Goal: Task Accomplishment & Management: Manage account settings

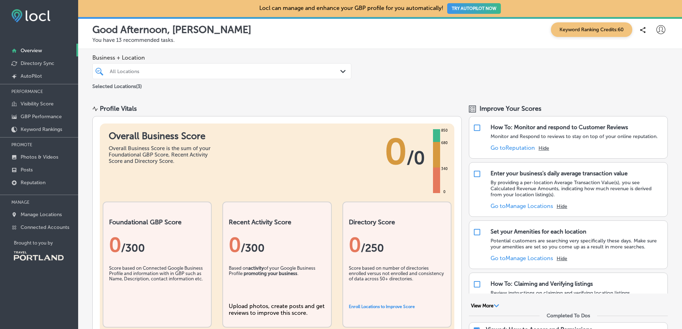
click at [57, 241] on p "Brought to you by" at bounding box center [46, 243] width 64 height 5
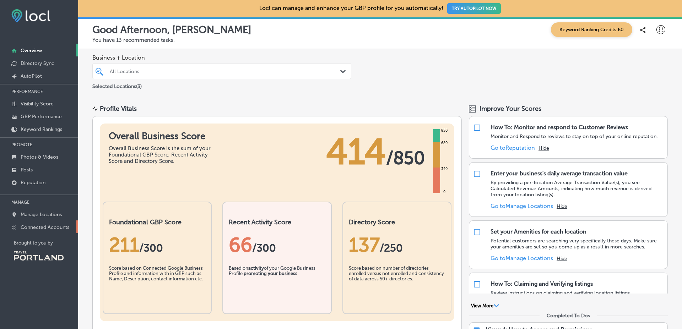
click at [74, 222] on link "Connected Accounts" at bounding box center [39, 227] width 78 height 13
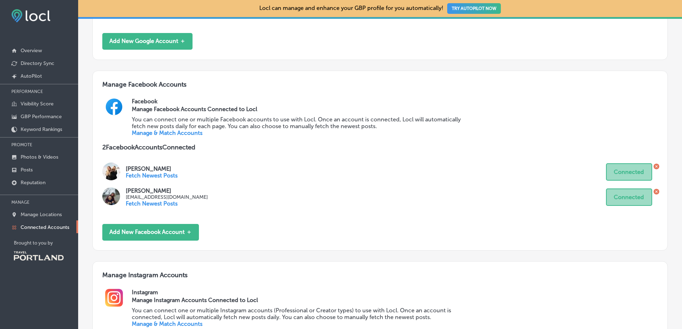
scroll to position [350, 0]
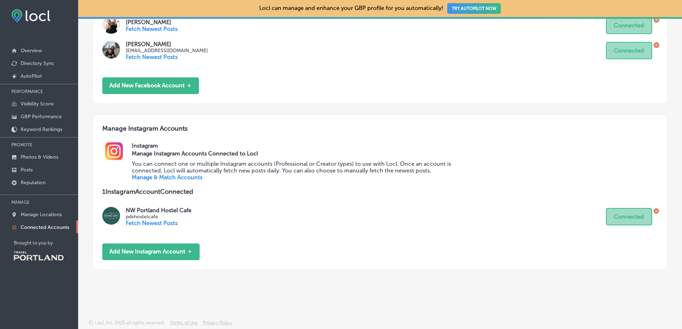
click at [172, 178] on link "Manage & Match Accounts" at bounding box center [167, 177] width 71 height 7
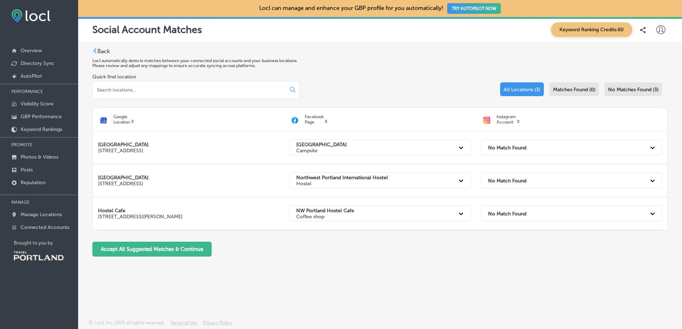
click at [445, 49] on div "Back Locl automatically detects matches between your connected social accounts …" at bounding box center [380, 155] width 576 height 215
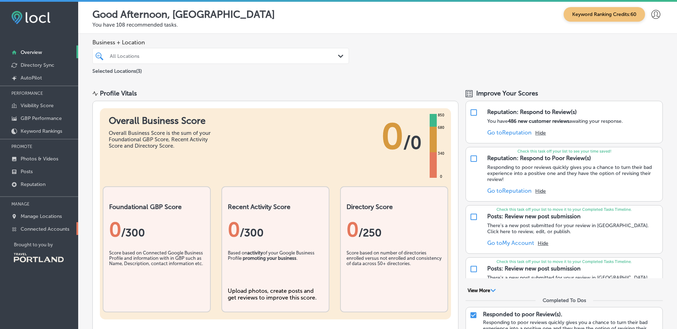
click at [64, 233] on link "Connected Accounts" at bounding box center [39, 228] width 78 height 13
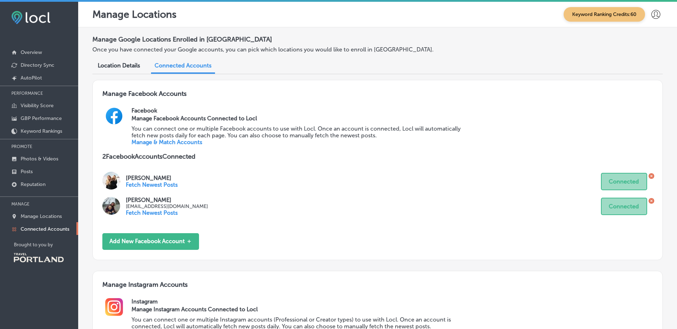
scroll to position [156, 0]
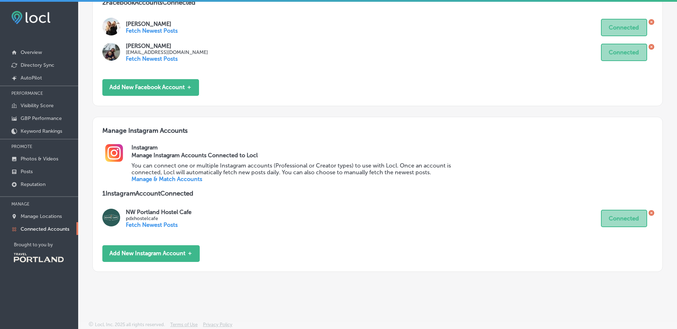
click at [182, 178] on link "Manage & Match Accounts" at bounding box center [166, 179] width 71 height 7
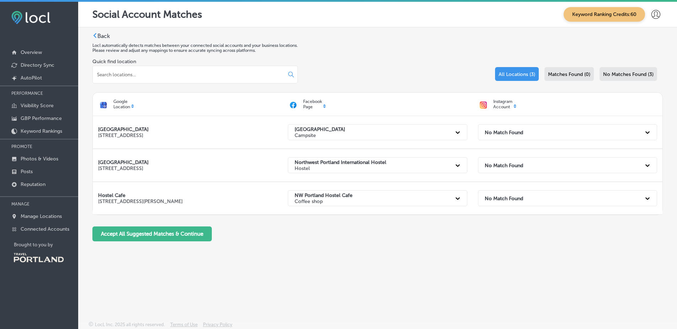
click at [399, 44] on p "Locl automatically detects matches between your connected social accounts and y…" at bounding box center [377, 45] width 570 height 5
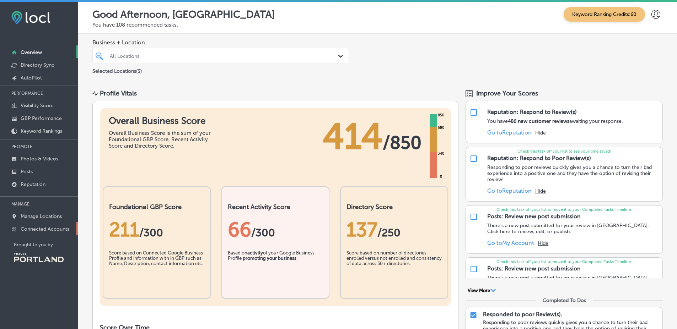
click at [54, 229] on p "Connected Accounts" at bounding box center [45, 229] width 49 height 6
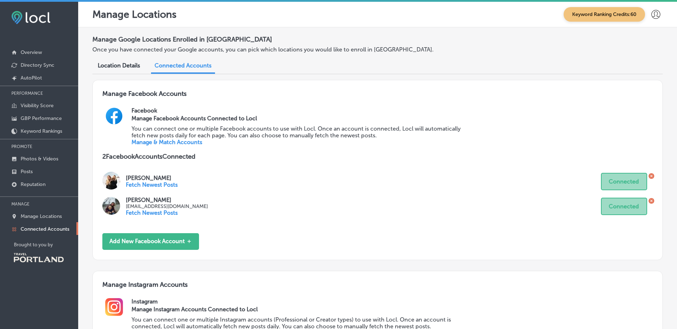
scroll to position [156, 0]
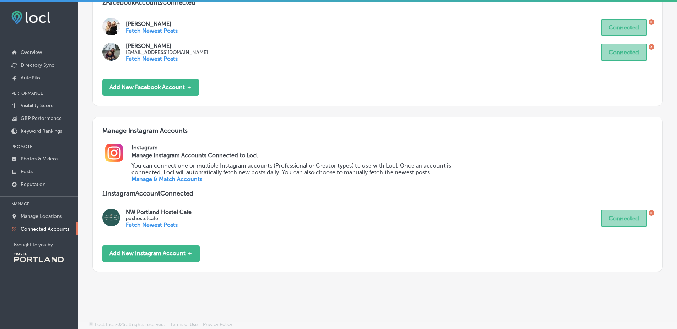
click at [174, 180] on link "Manage & Match Accounts" at bounding box center [166, 179] width 71 height 7
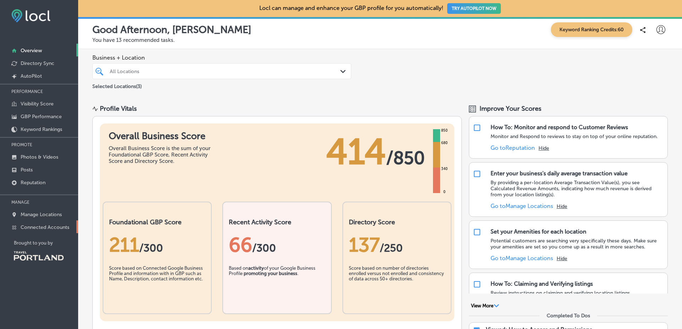
click at [41, 230] on p "Connected Accounts" at bounding box center [45, 228] width 49 height 6
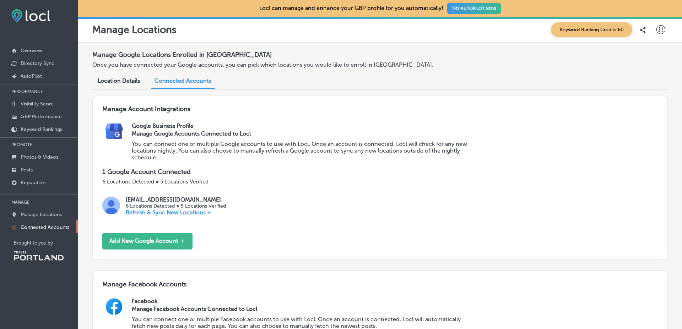
scroll to position [350, 0]
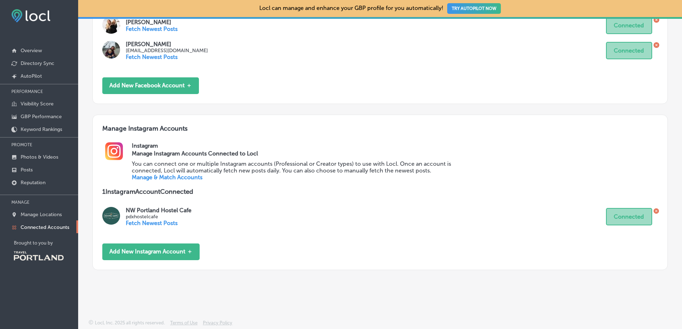
click at [140, 184] on div "Instagram Manage Instagram Accounts Connected to Locl You can connect one or mu…" at bounding box center [395, 164] width 526 height 45
click at [141, 181] on div "Instagram Manage Instagram Accounts Connected to Locl You can connect one or mu…" at bounding box center [395, 164] width 526 height 45
click at [140, 178] on link "Manage & Match Accounts" at bounding box center [167, 177] width 71 height 7
